Goal: Navigation & Orientation: Find specific page/section

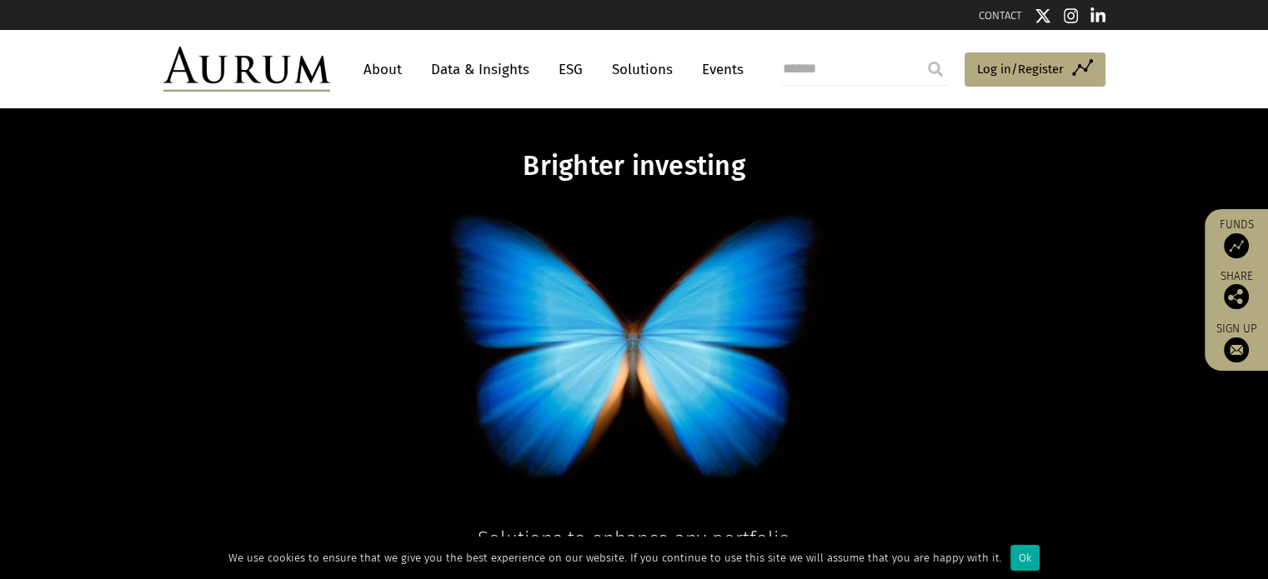
click at [490, 73] on link "Data & Insights" at bounding box center [480, 69] width 115 height 31
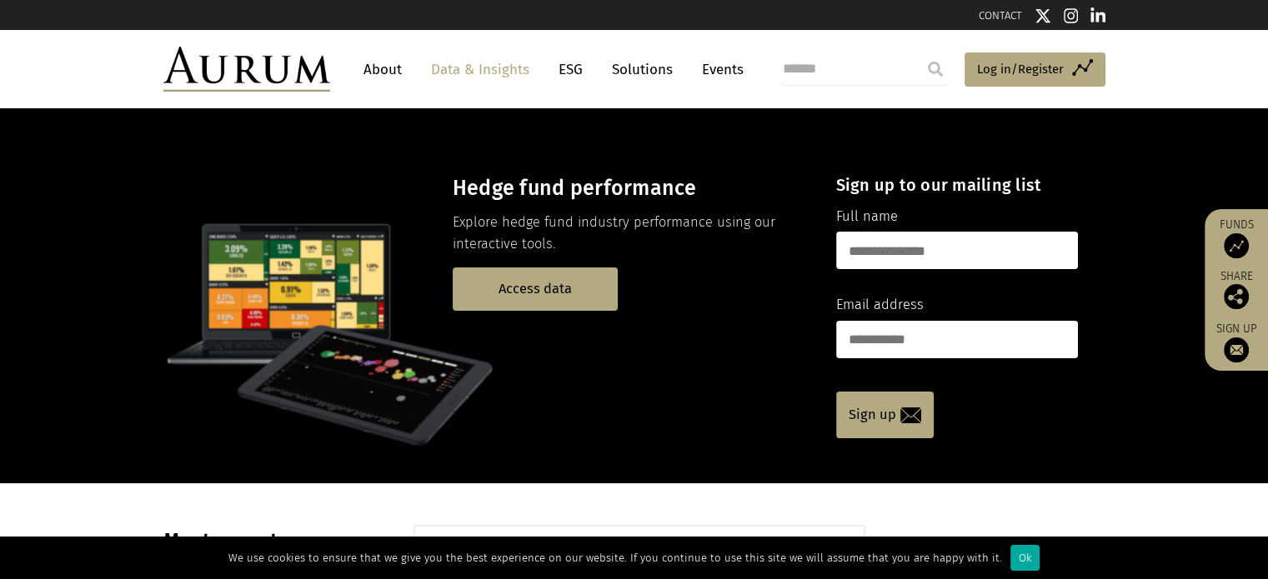
click at [388, 78] on link "About" at bounding box center [382, 69] width 55 height 31
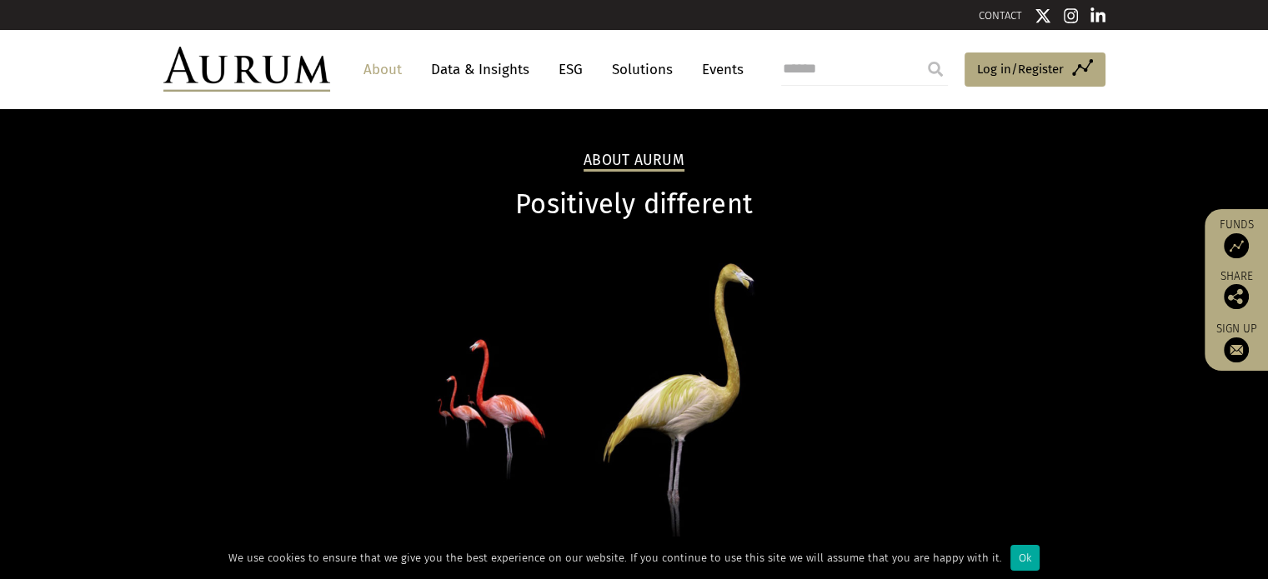
click at [388, 79] on link "About" at bounding box center [382, 69] width 55 height 31
